Goal: Task Accomplishment & Management: Use online tool/utility

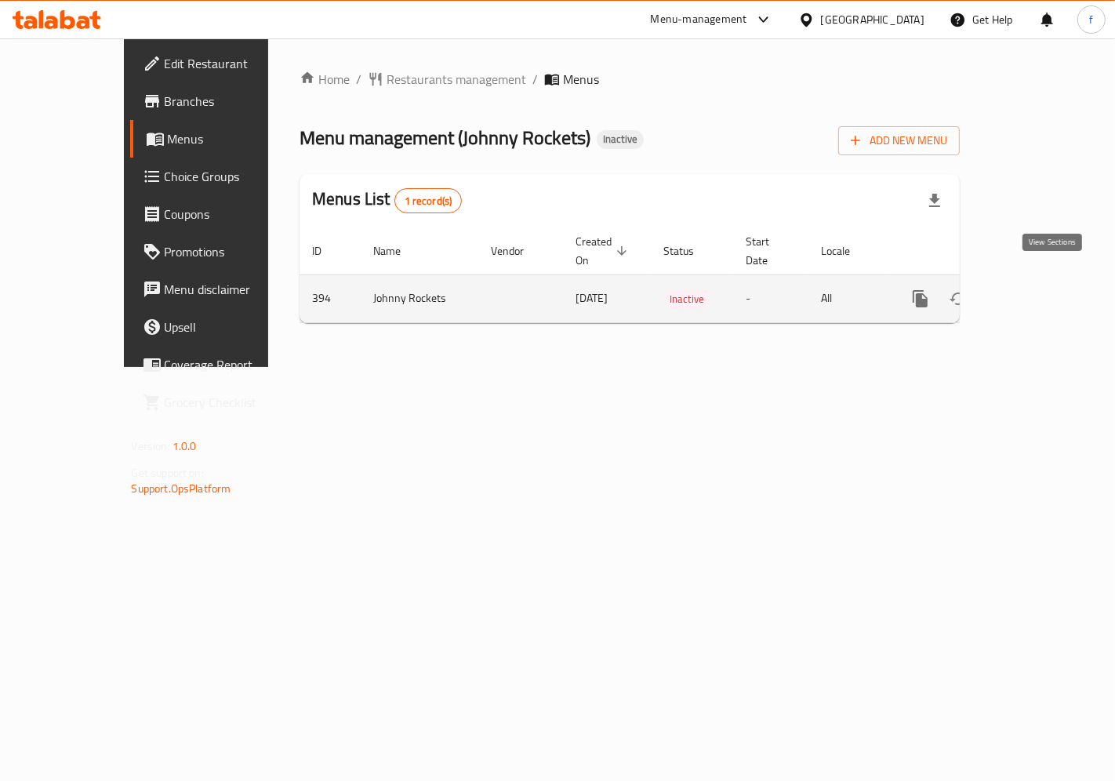
click at [1043, 289] on icon "enhanced table" at bounding box center [1033, 298] width 19 height 19
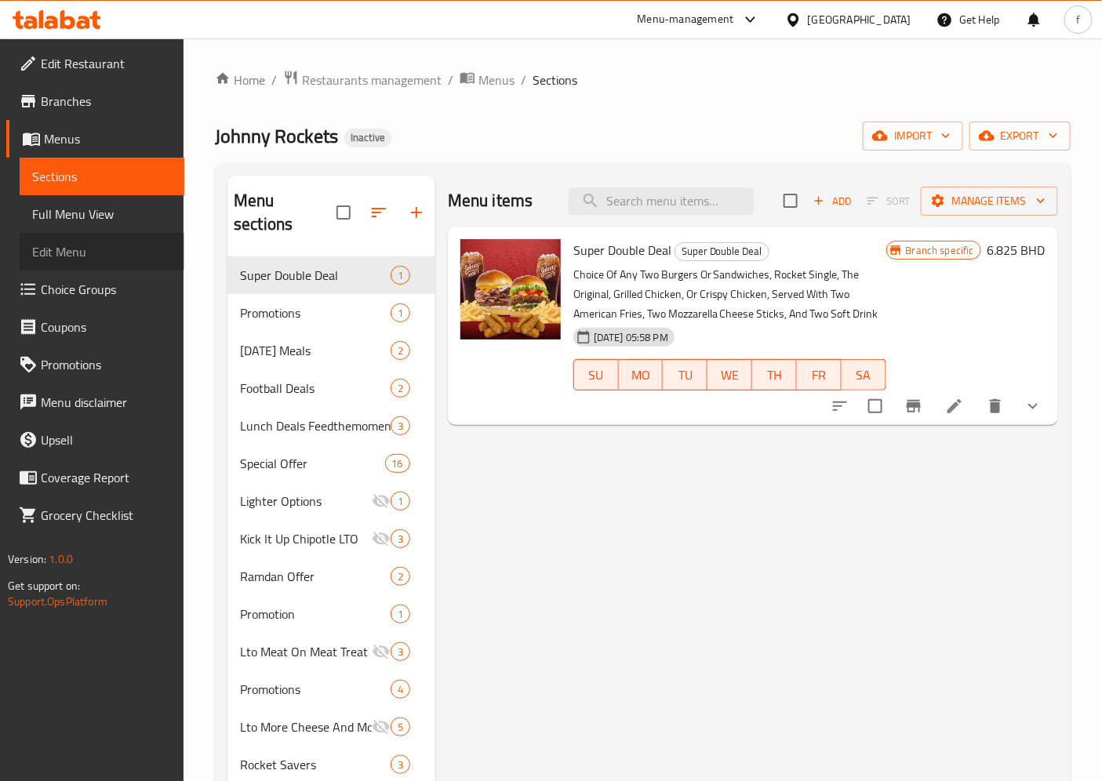
click at [81, 246] on span "Edit Menu" at bounding box center [102, 251] width 140 height 19
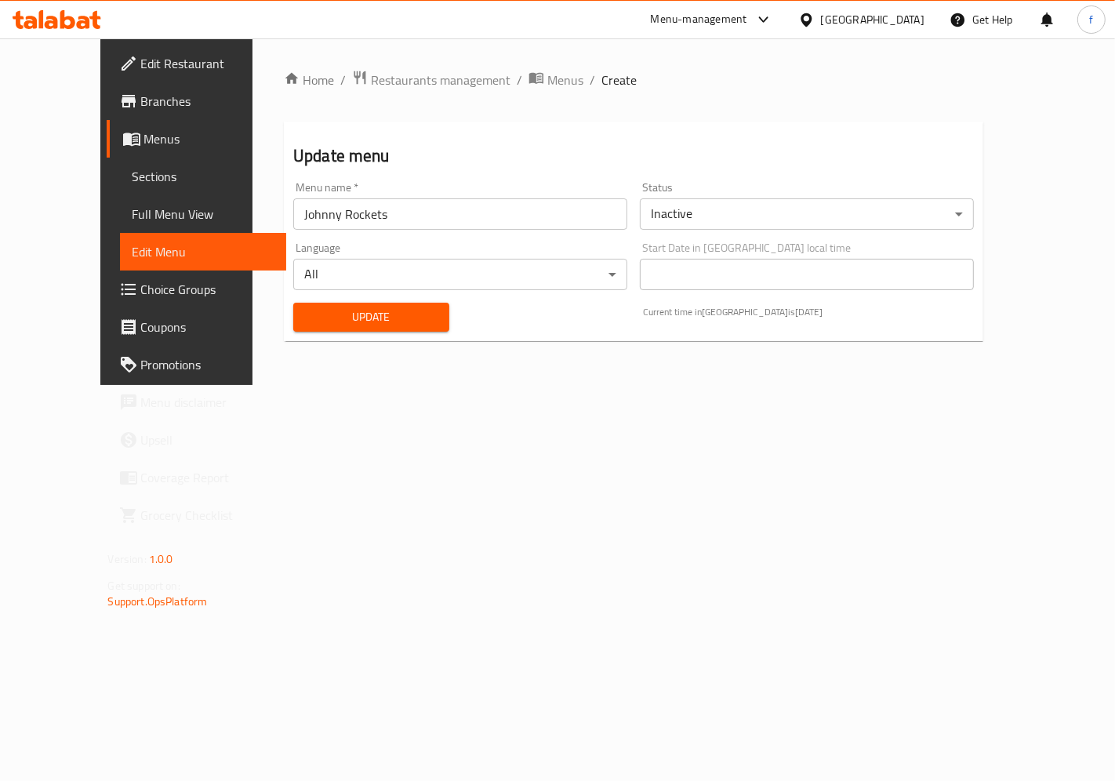
click at [120, 225] on link "Full Menu View" at bounding box center [203, 214] width 166 height 38
click at [133, 217] on span "Full Menu View" at bounding box center [203, 214] width 141 height 19
click at [133, 207] on span "Full Menu View" at bounding box center [203, 214] width 141 height 19
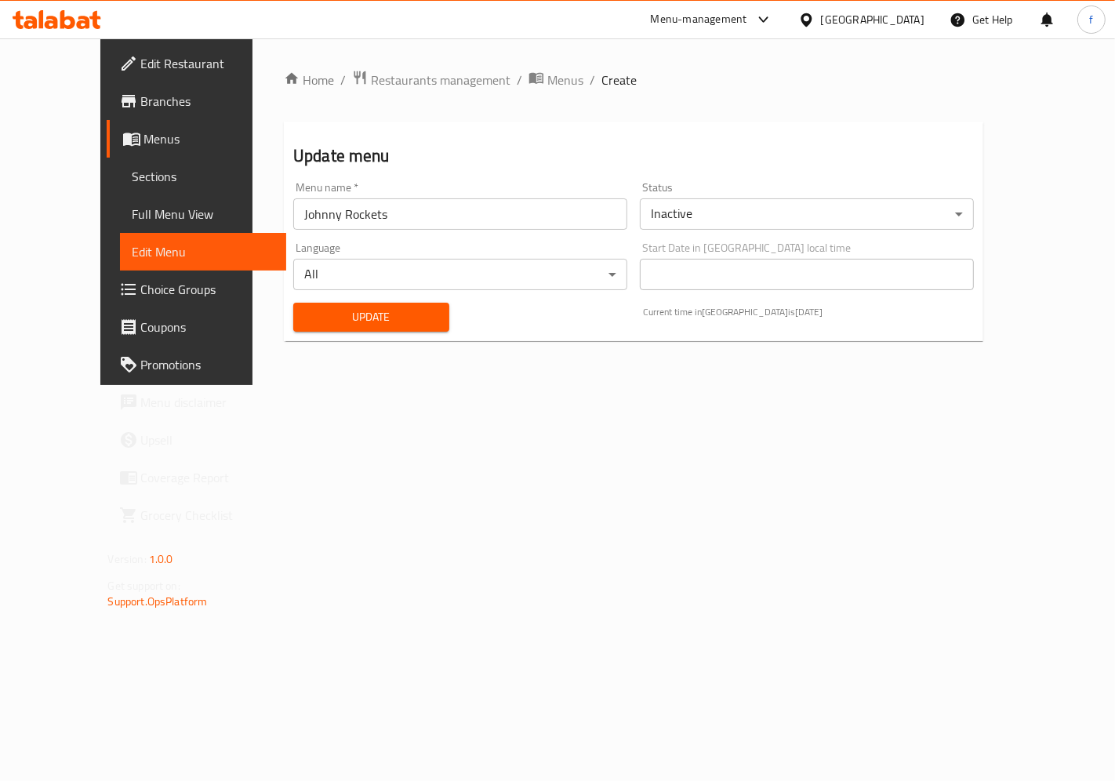
click at [133, 207] on span "Full Menu View" at bounding box center [203, 214] width 141 height 19
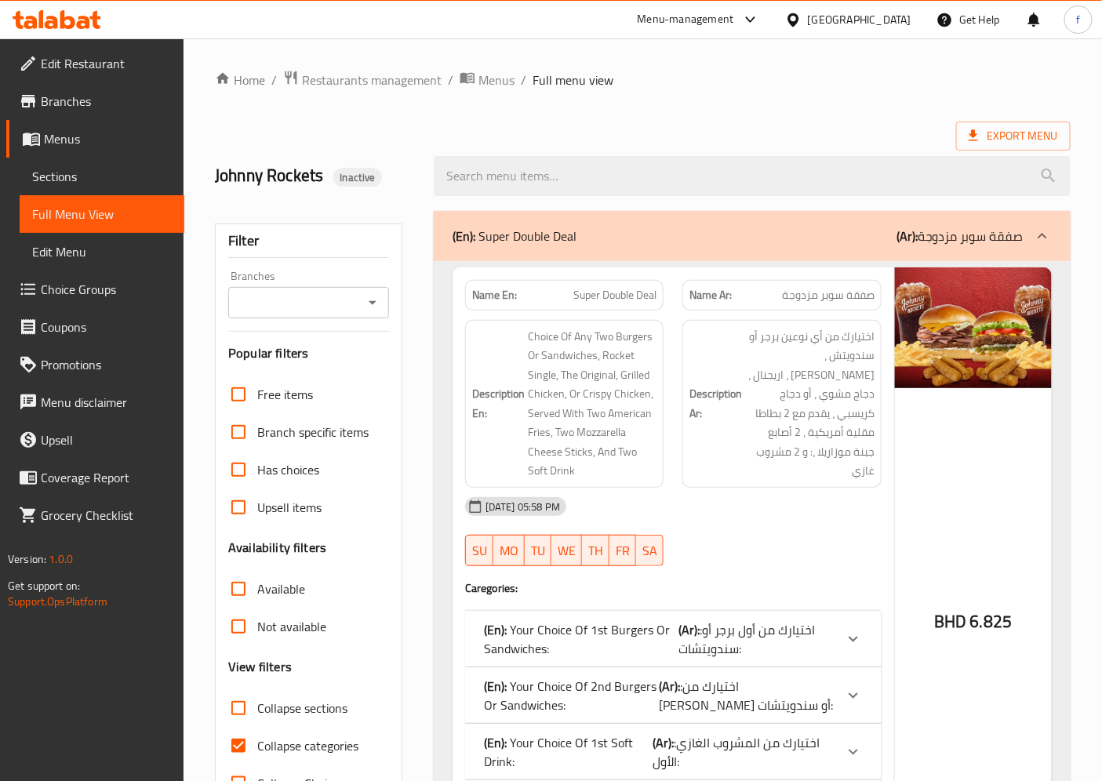
scroll to position [87, 0]
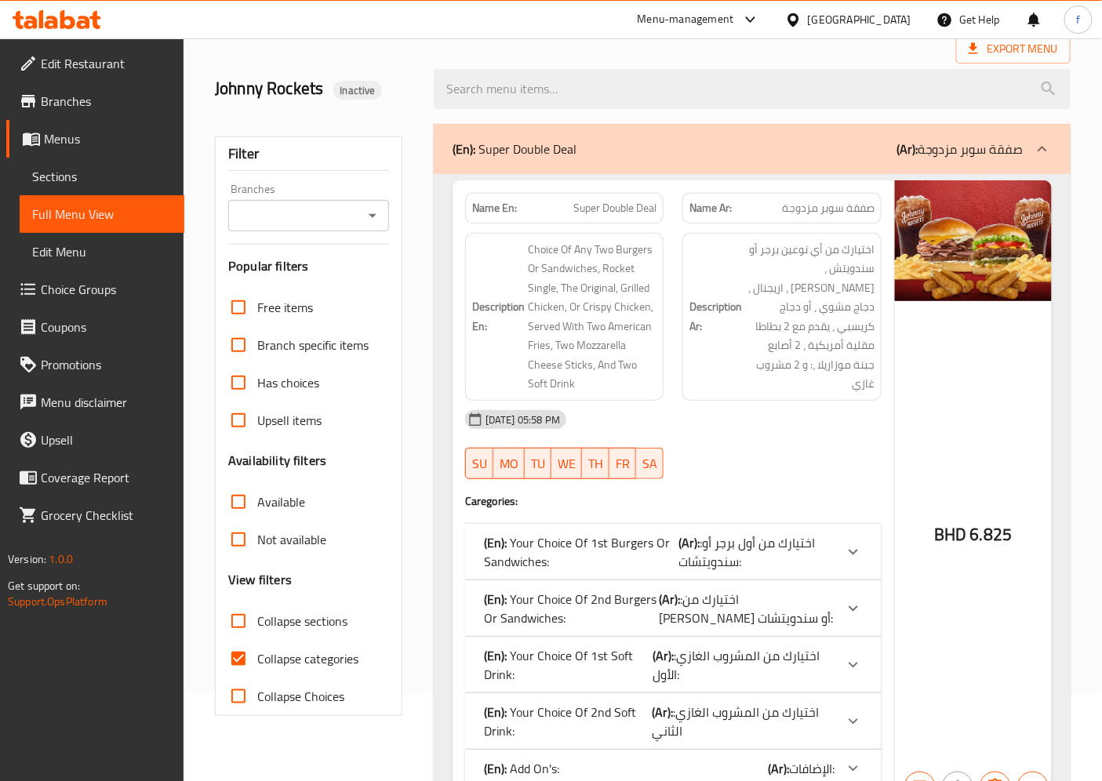
click at [98, 65] on span "Edit Restaurant" at bounding box center [106, 63] width 131 height 19
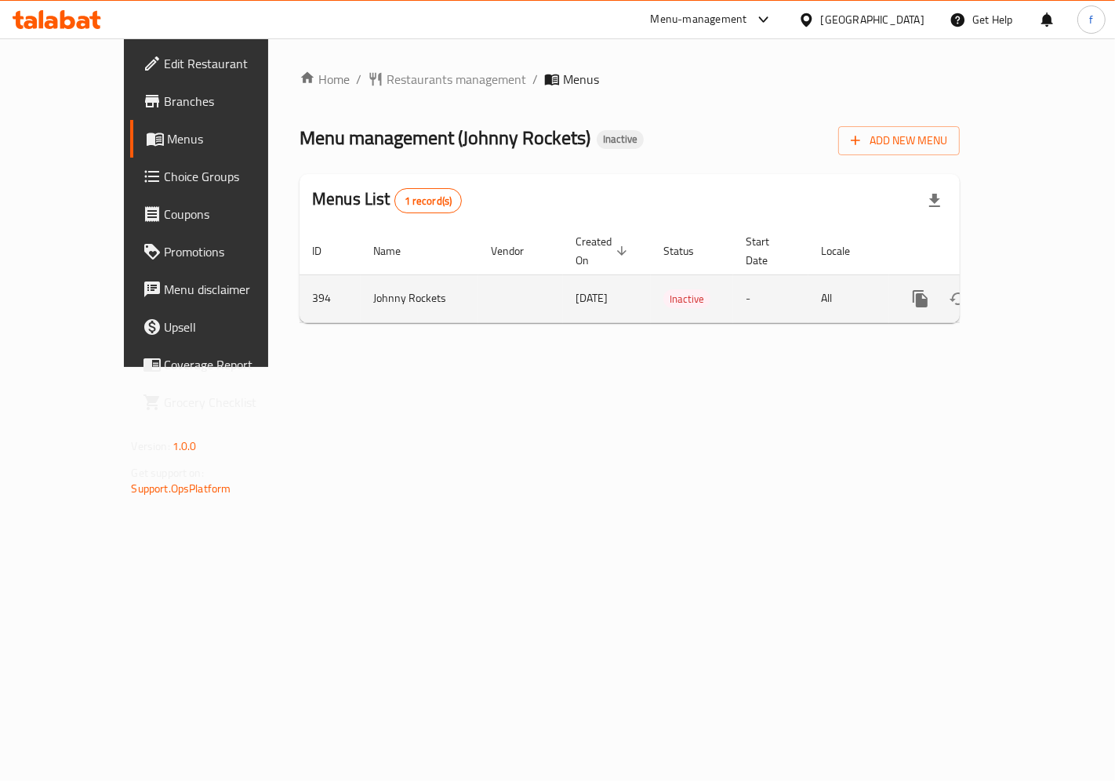
click at [1052, 280] on link "enhanced table" at bounding box center [1034, 299] width 38 height 38
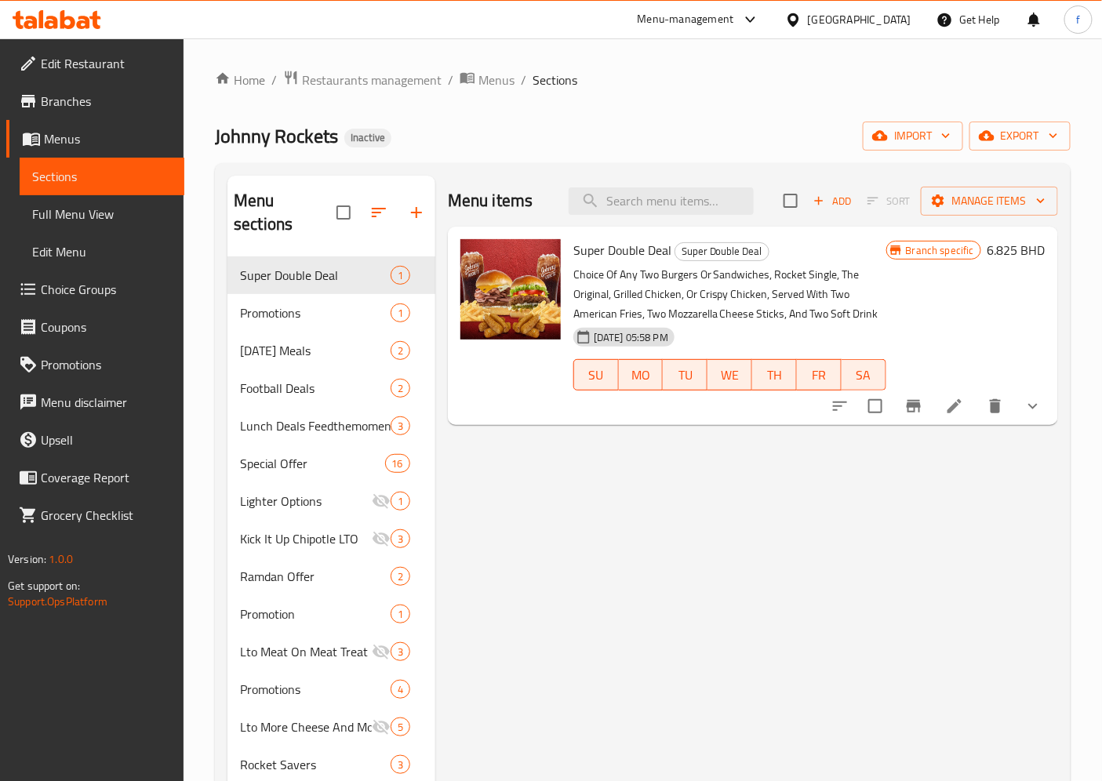
click at [1008, 199] on span "Manage items" at bounding box center [989, 201] width 112 height 20
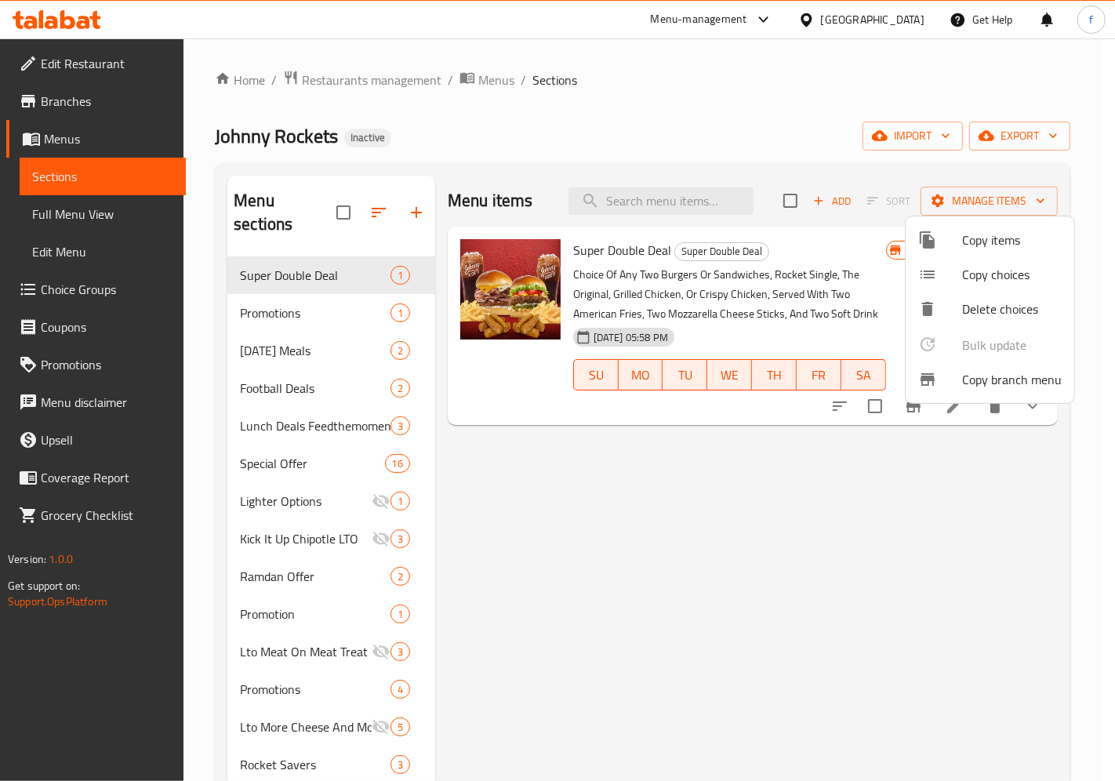
click at [1022, 382] on span "Copy branch menu" at bounding box center [1012, 379] width 100 height 19
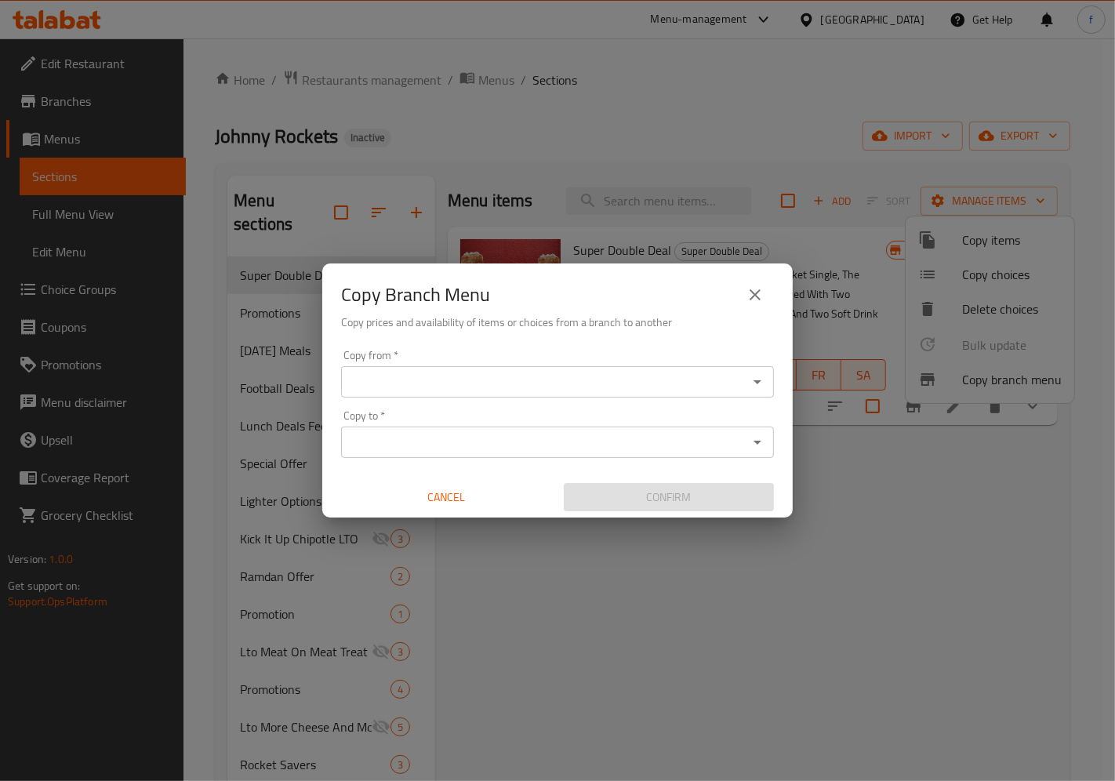
click at [764, 298] on icon "close" at bounding box center [755, 294] width 19 height 19
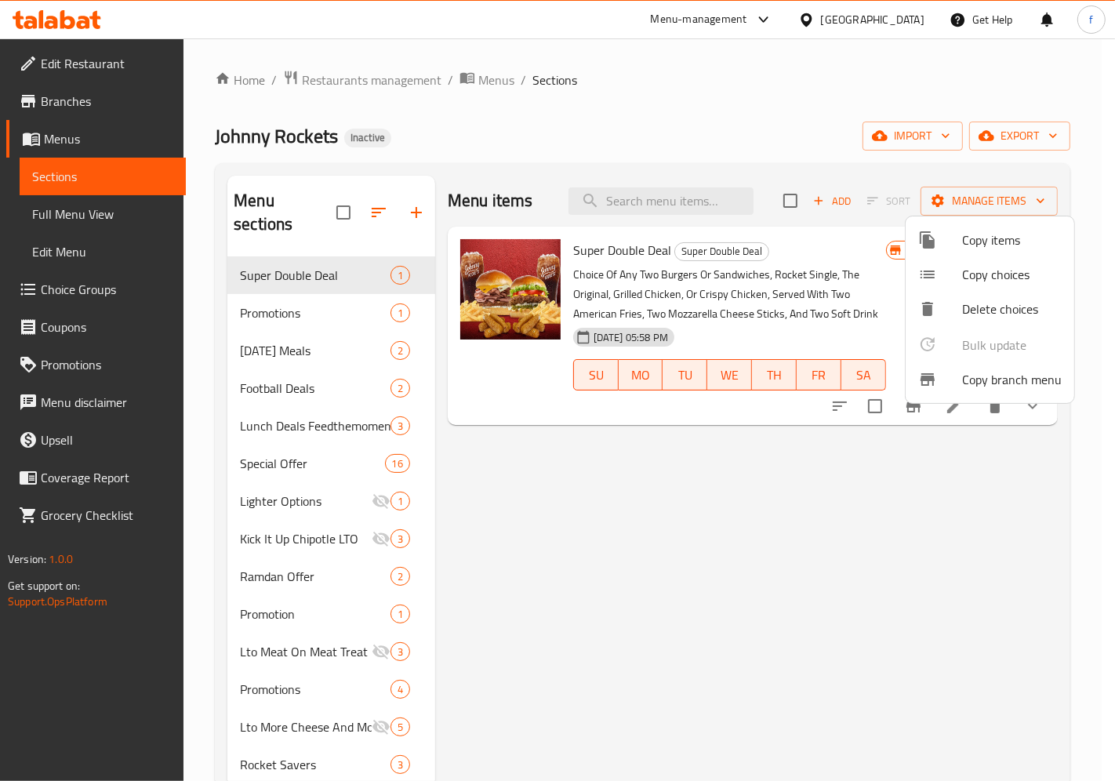
click at [899, 461] on div at bounding box center [557, 390] width 1115 height 781
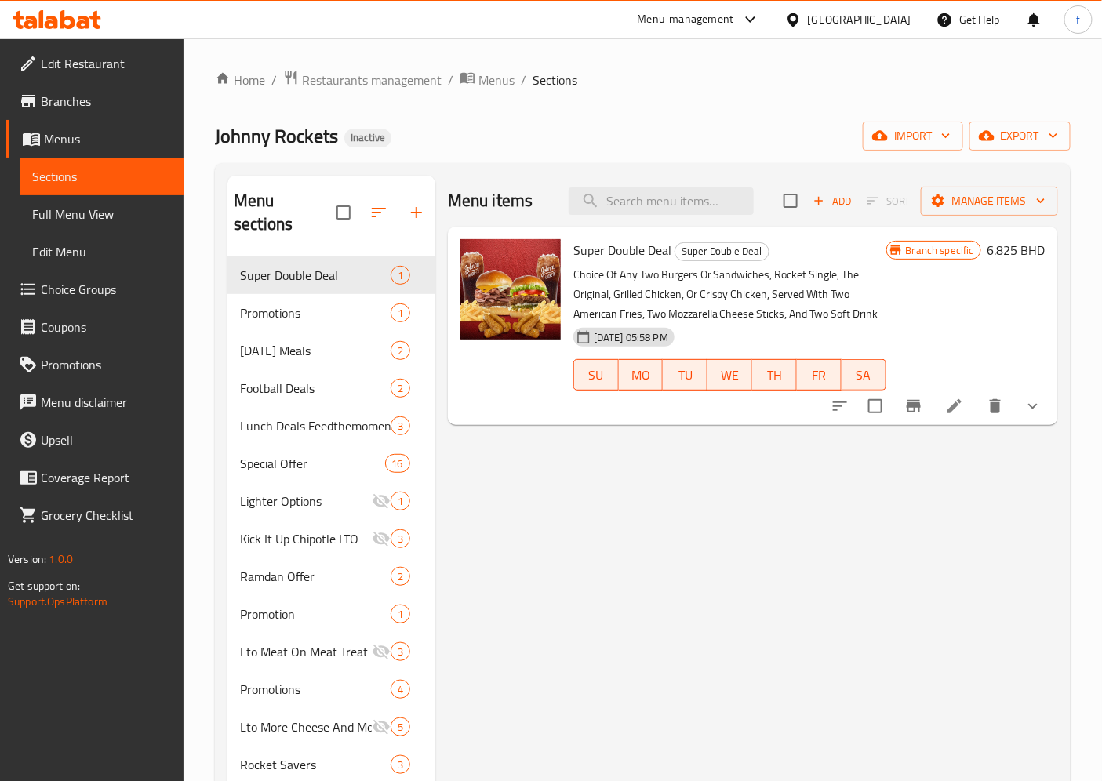
click at [114, 106] on span "Branches" at bounding box center [106, 101] width 131 height 19
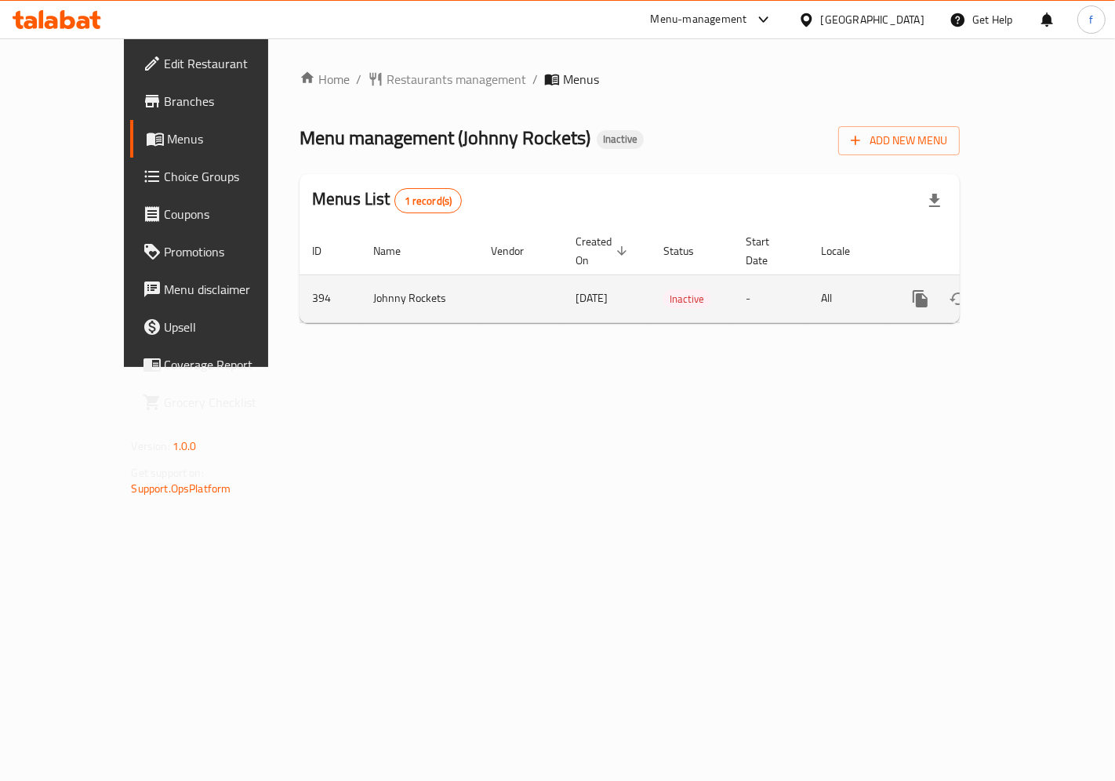
click at [1043, 289] on icon "enhanced table" at bounding box center [1033, 298] width 19 height 19
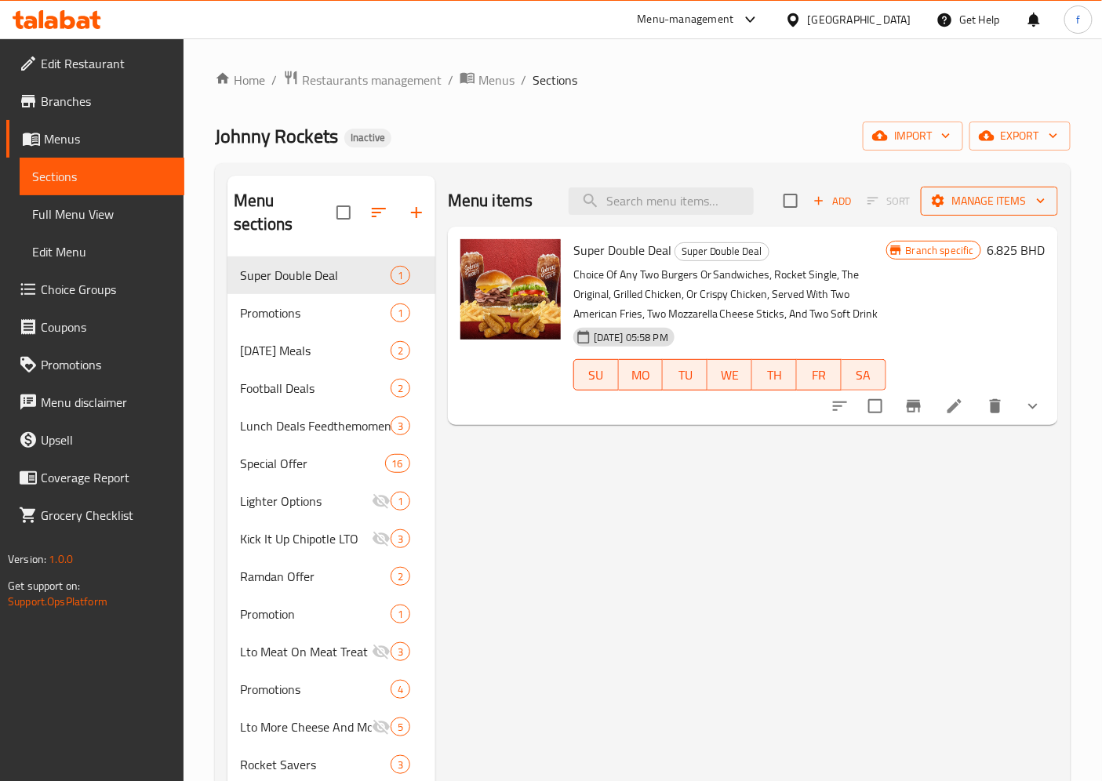
click at [1012, 206] on span "Manage items" at bounding box center [989, 201] width 112 height 20
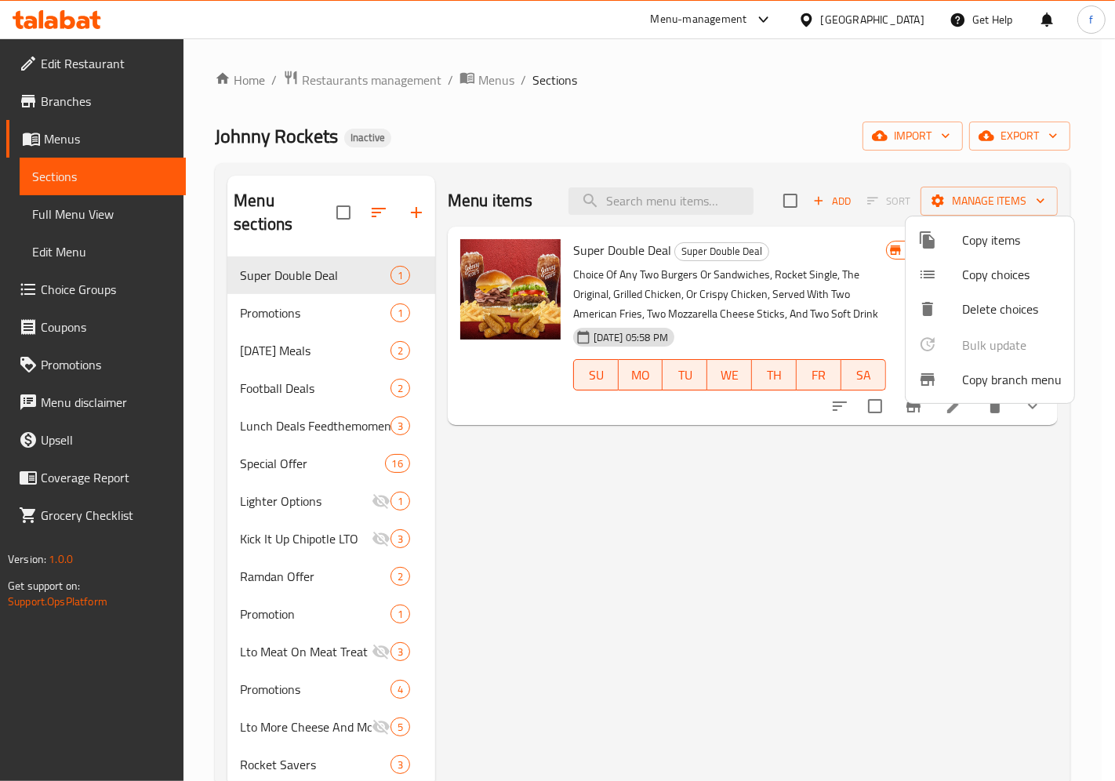
click at [968, 378] on span "Copy branch menu" at bounding box center [1012, 379] width 100 height 19
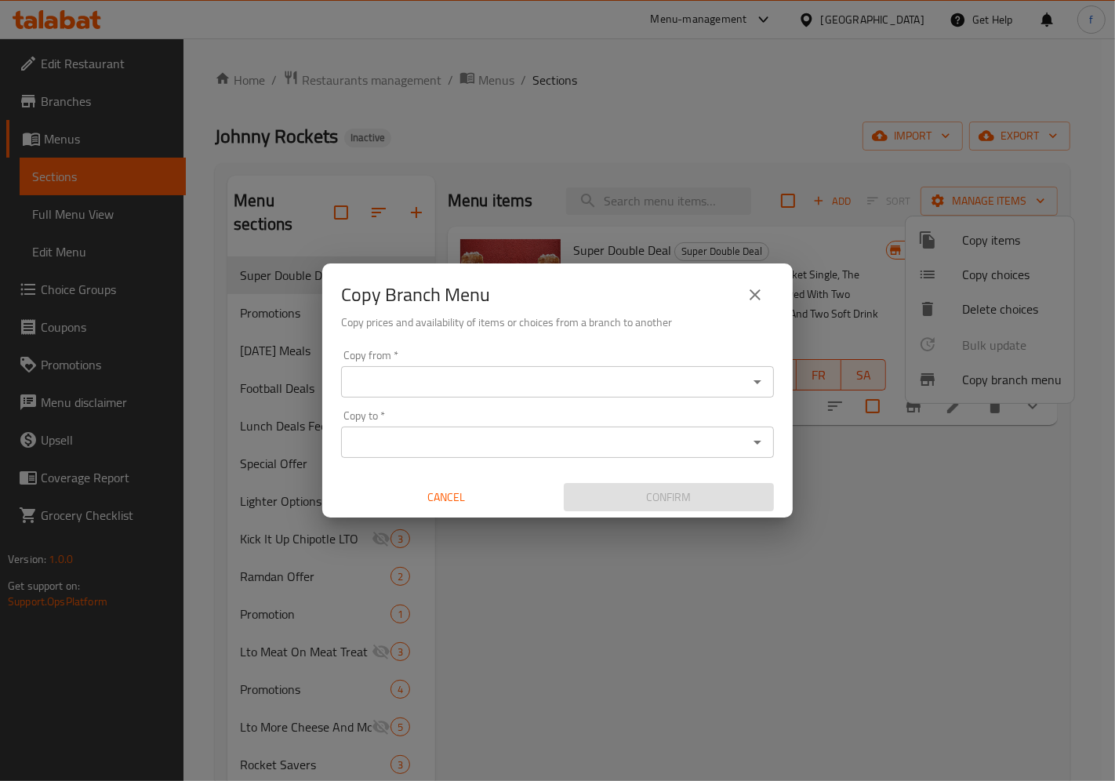
click at [748, 292] on icon "close" at bounding box center [755, 294] width 19 height 19
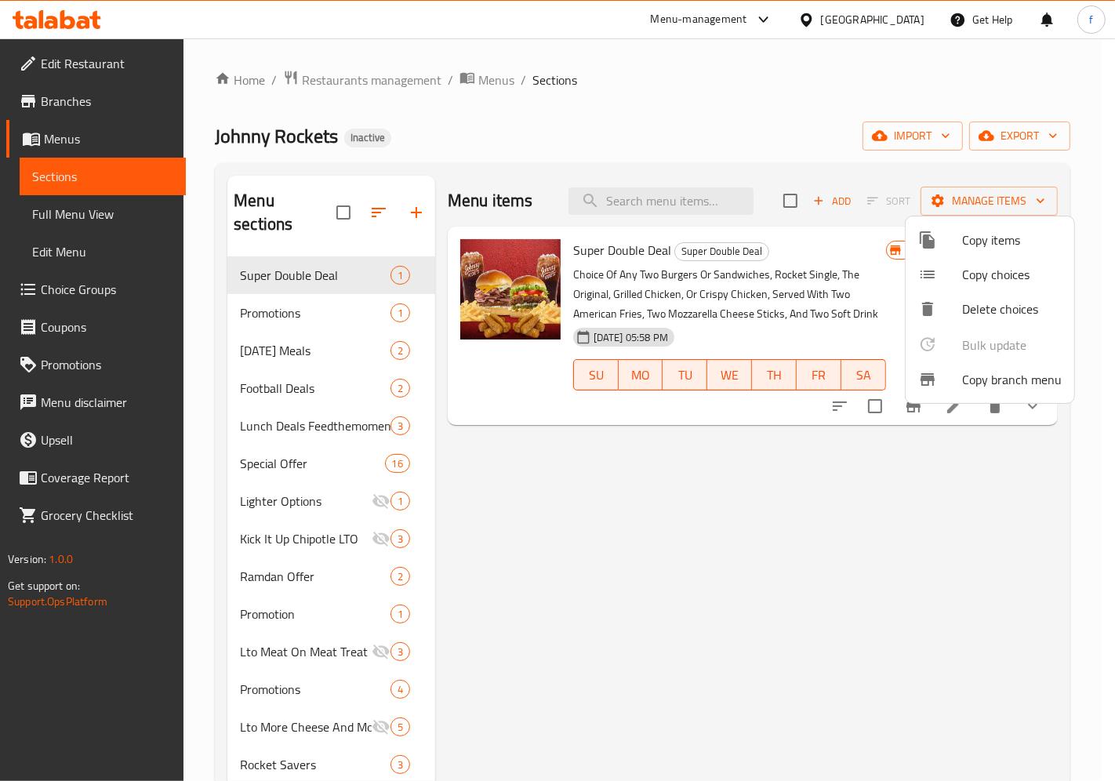
click at [1010, 206] on div at bounding box center [557, 390] width 1115 height 781
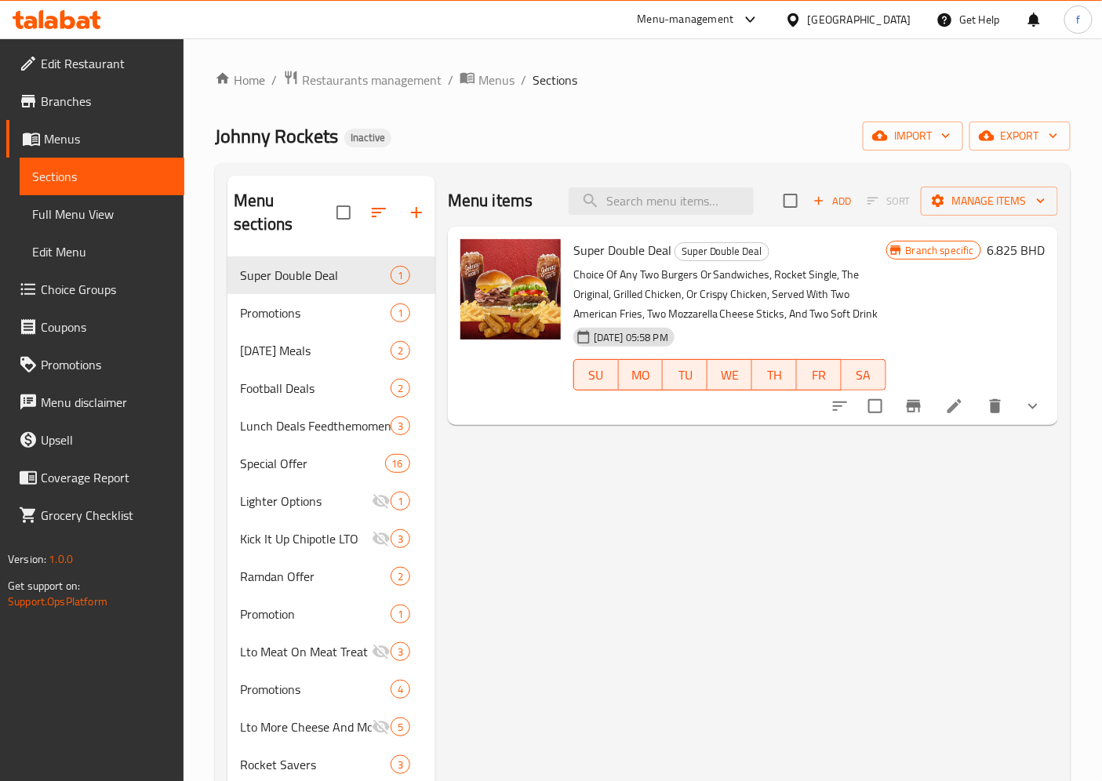
click at [64, 104] on span "Branches" at bounding box center [106, 101] width 131 height 19
